Goal: Task Accomplishment & Management: Manage account settings

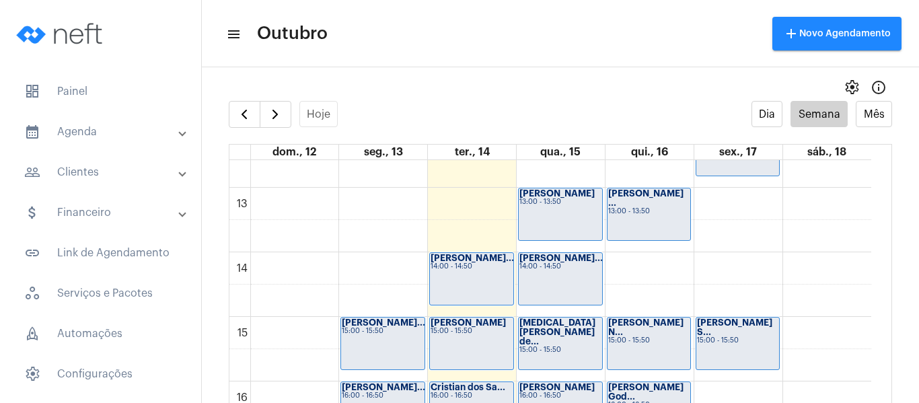
scroll to position [792, 0]
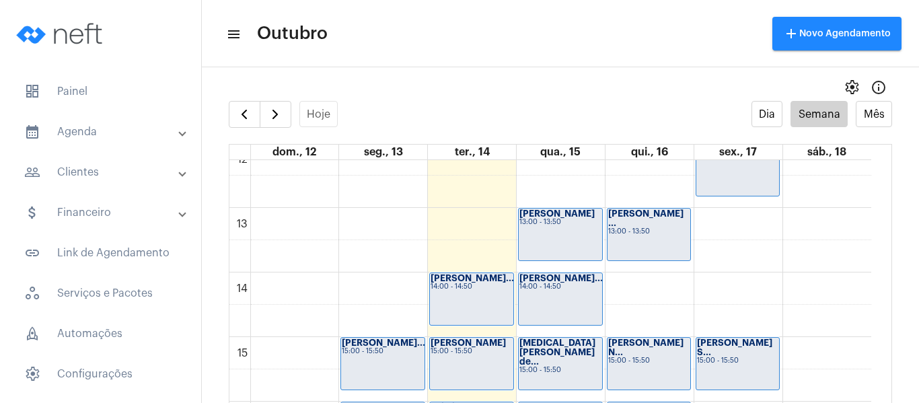
click at [553, 295] on div "[PERSON_NAME]... 14:00 - 14:50" at bounding box center [560, 299] width 83 height 52
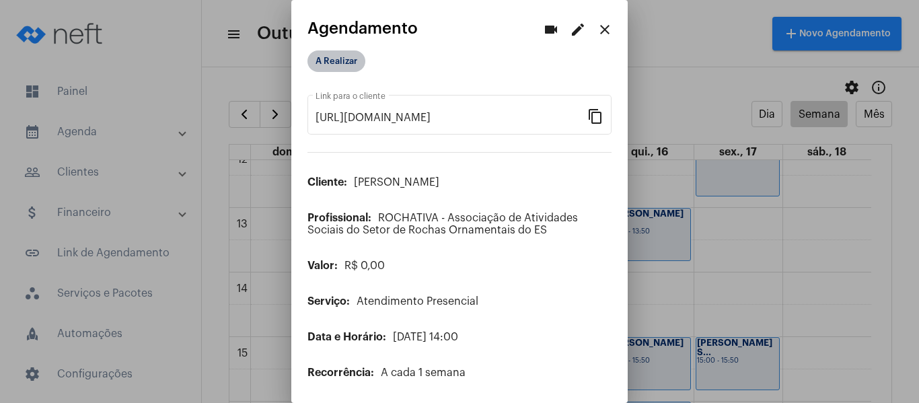
click at [341, 55] on mat-chip "A Realizar" at bounding box center [336, 61] width 58 height 22
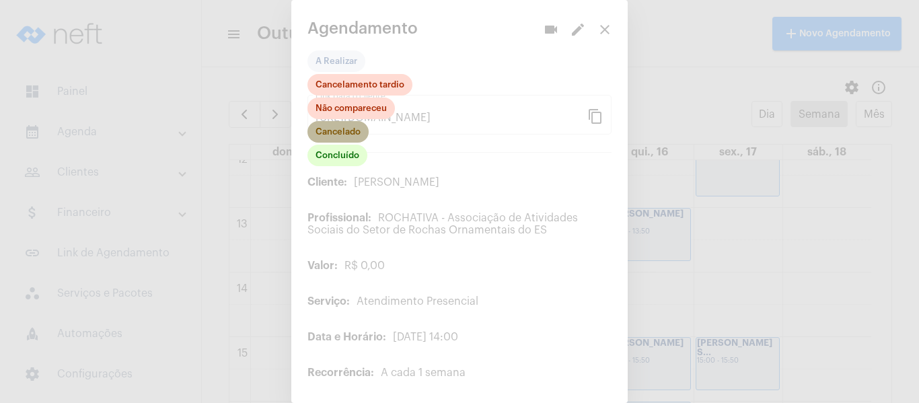
click at [349, 129] on mat-chip "Cancelado" at bounding box center [337, 132] width 61 height 22
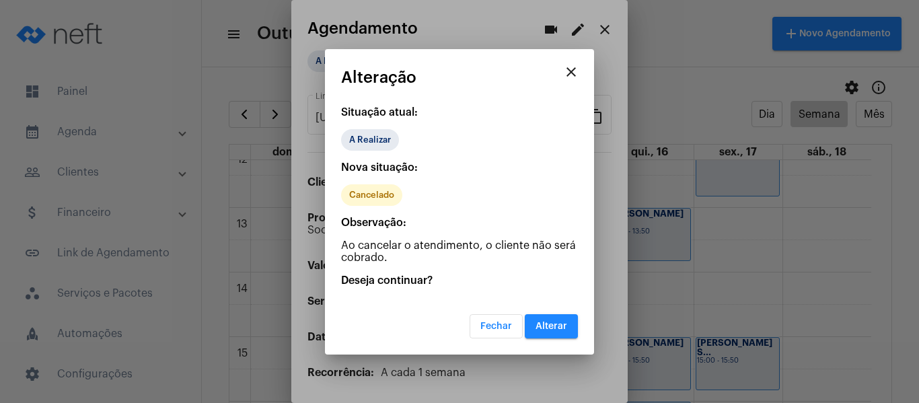
click at [552, 328] on span "Alterar" at bounding box center [551, 326] width 32 height 9
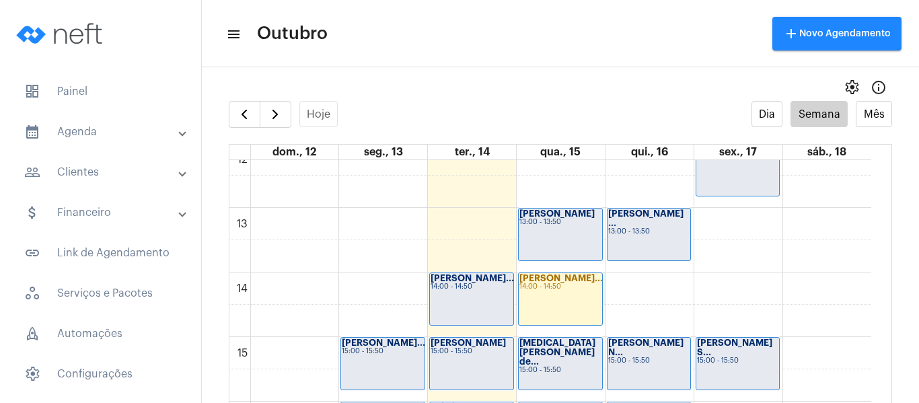
click at [603, 278] on div "00 01 02 03 04 05 06 07 08 09 10 11 12 13 14 15 16 17 18 19 20 21 22 23 [PERSON…" at bounding box center [550, 143] width 642 height 1550
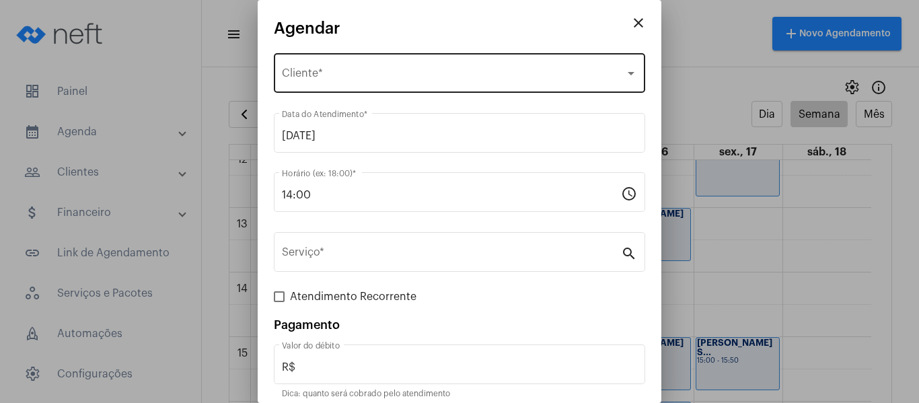
click at [347, 73] on span "Selecione o Cliente" at bounding box center [453, 76] width 343 height 12
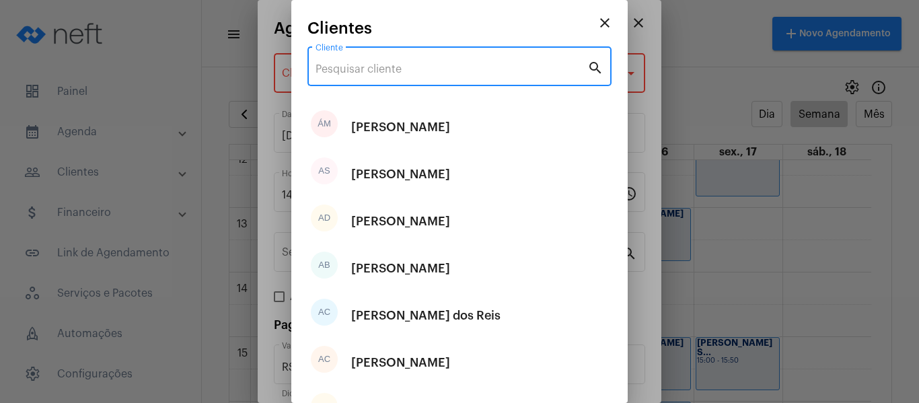
click at [347, 73] on input "Cliente" at bounding box center [451, 69] width 272 height 12
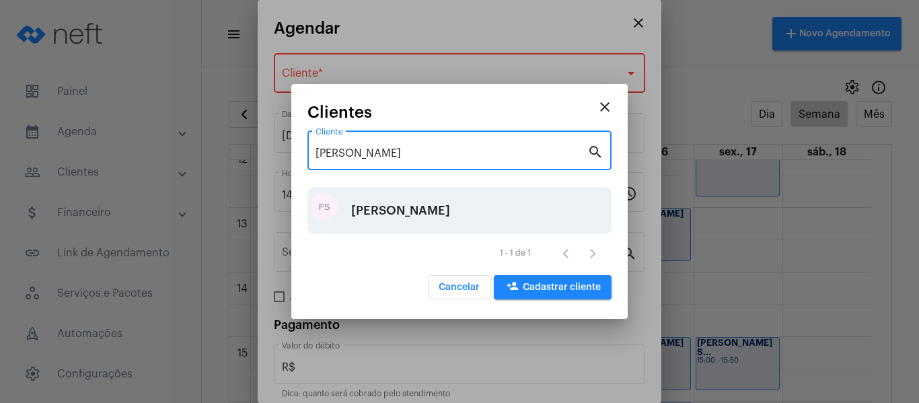
type input "[PERSON_NAME]"
click at [363, 198] on div "[PERSON_NAME]" at bounding box center [400, 210] width 99 height 40
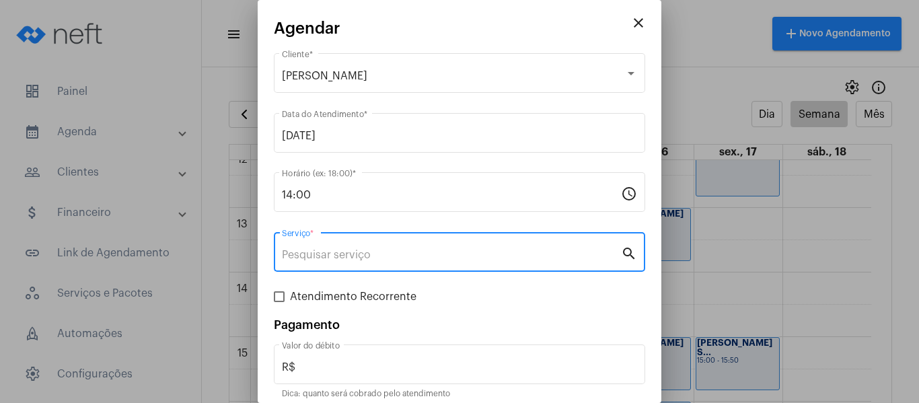
click at [355, 258] on input "Serviço *" at bounding box center [451, 255] width 339 height 12
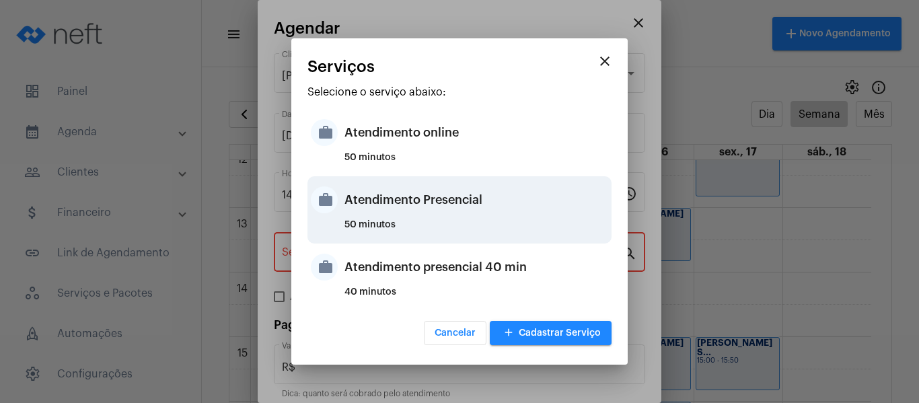
click at [426, 207] on div "Atendimento Presencial" at bounding box center [476, 200] width 264 height 40
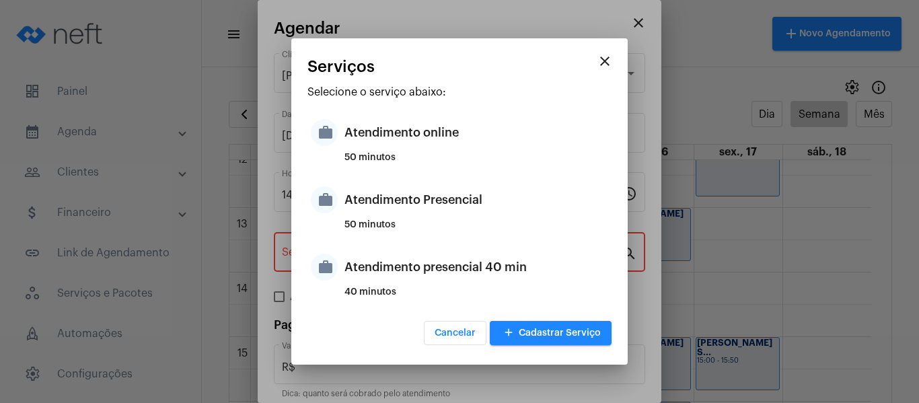
type input "Atendimento Presencial"
type input "R$ 0"
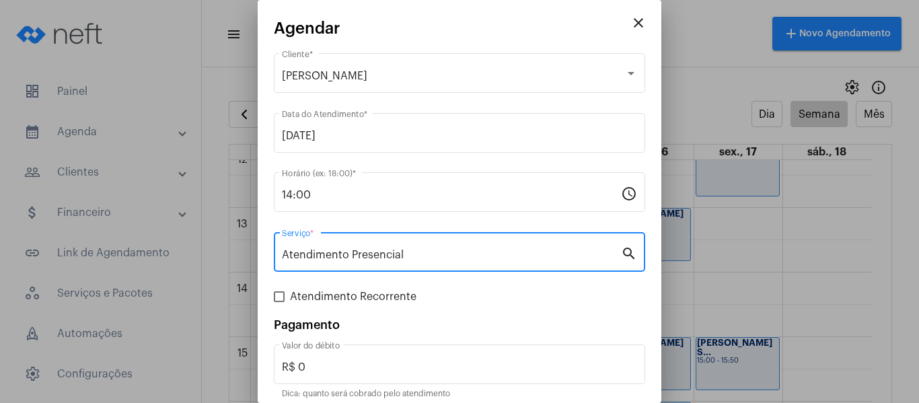
scroll to position [56, 0]
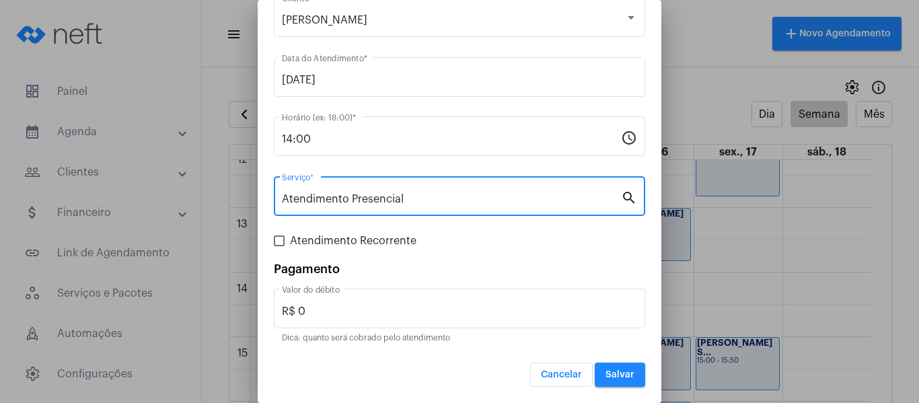
click at [620, 375] on span "Salvar" at bounding box center [619, 374] width 29 height 9
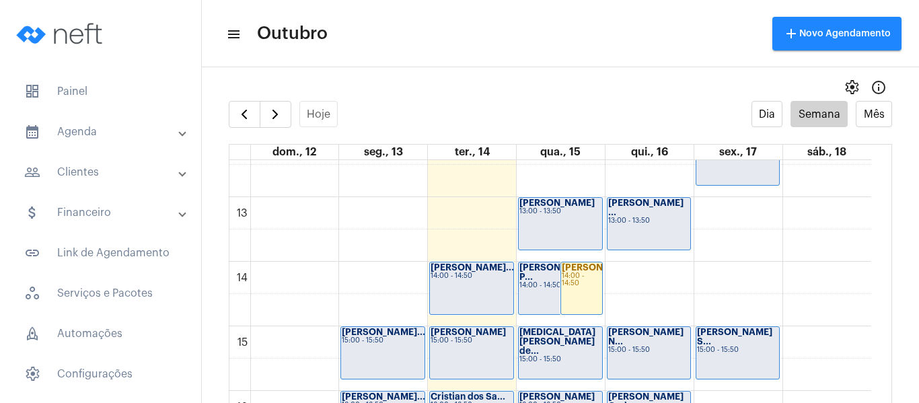
scroll to position [792, 0]
